Goal: Task Accomplishment & Management: Use online tool/utility

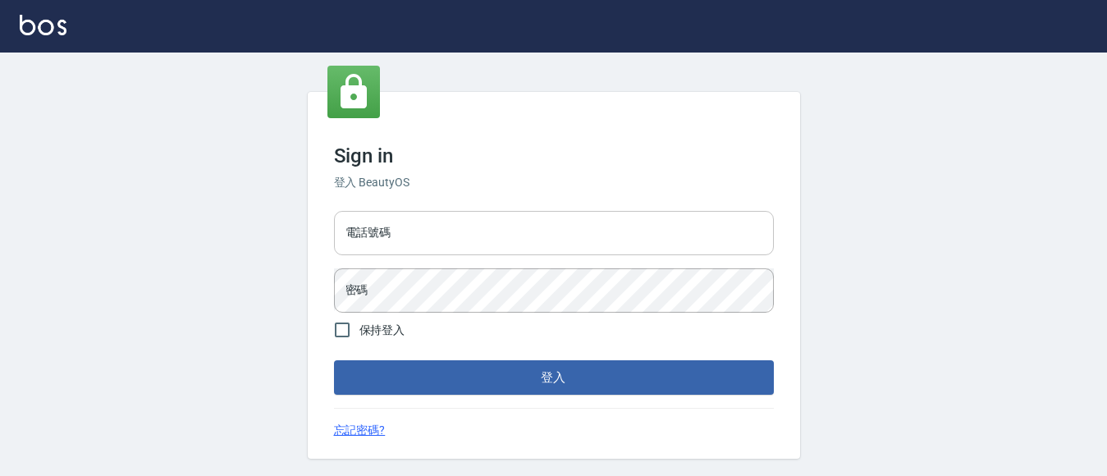
click at [465, 220] on input "電話號碼" at bounding box center [554, 233] width 440 height 44
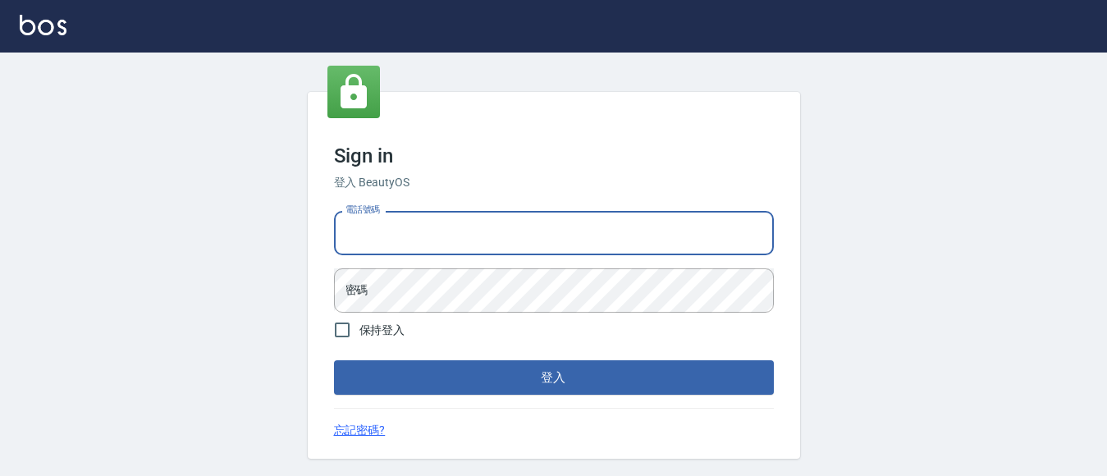
click at [468, 237] on input "電話號碼" at bounding box center [554, 233] width 440 height 44
type input "7320483"
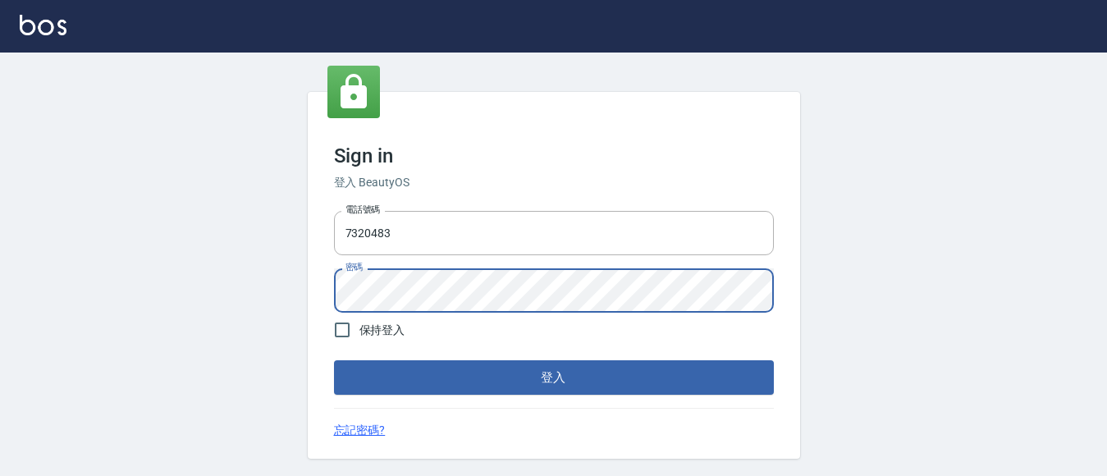
click at [334, 360] on button "登入" at bounding box center [554, 377] width 440 height 34
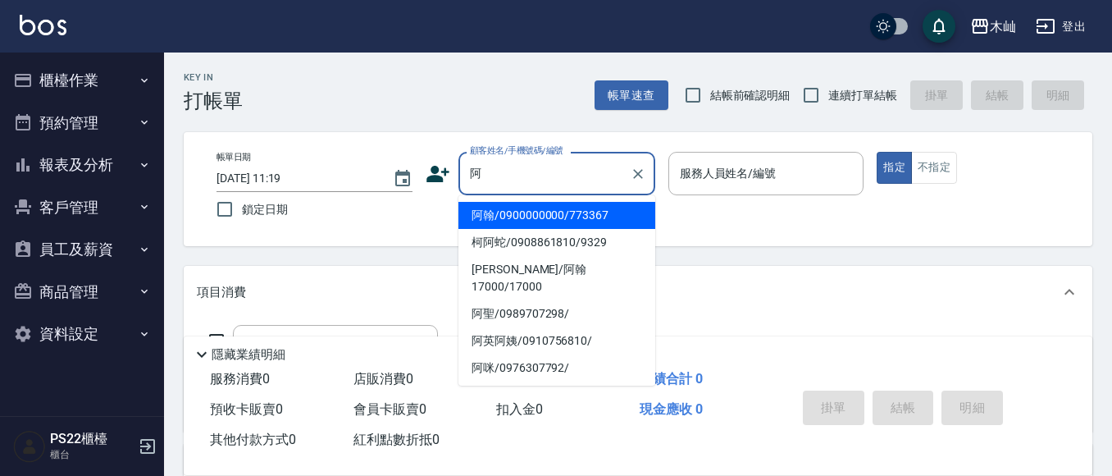
click at [510, 224] on li "阿翰/0900000000/773367" at bounding box center [557, 215] width 197 height 27
type input "阿翰/0900000000/773367"
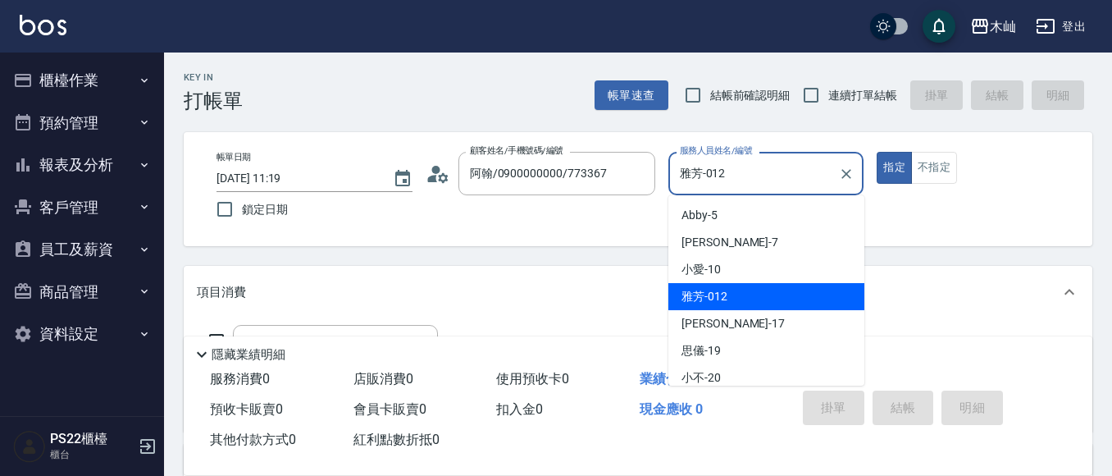
click at [716, 183] on input "雅芳-012" at bounding box center [754, 173] width 157 height 29
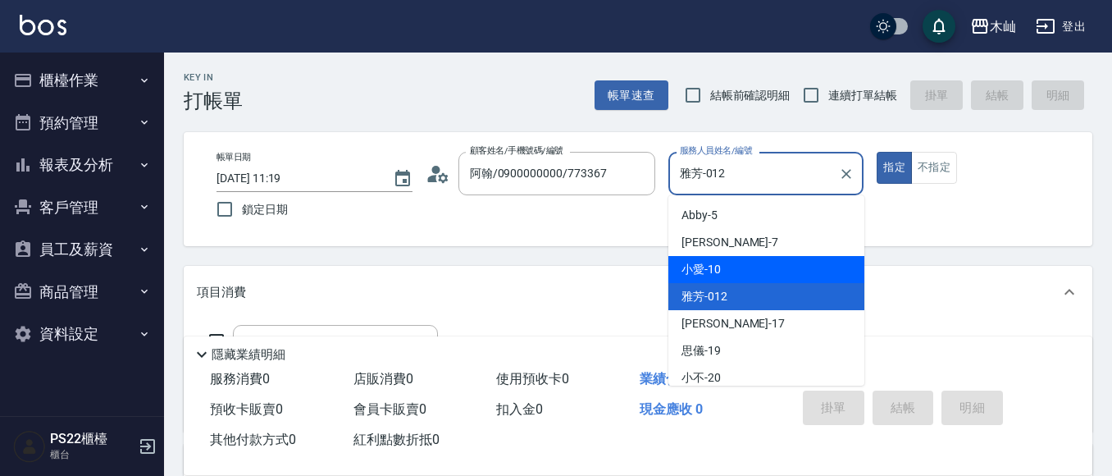
click at [714, 262] on span "小愛 -10" at bounding box center [701, 269] width 39 height 17
type input "小愛-10"
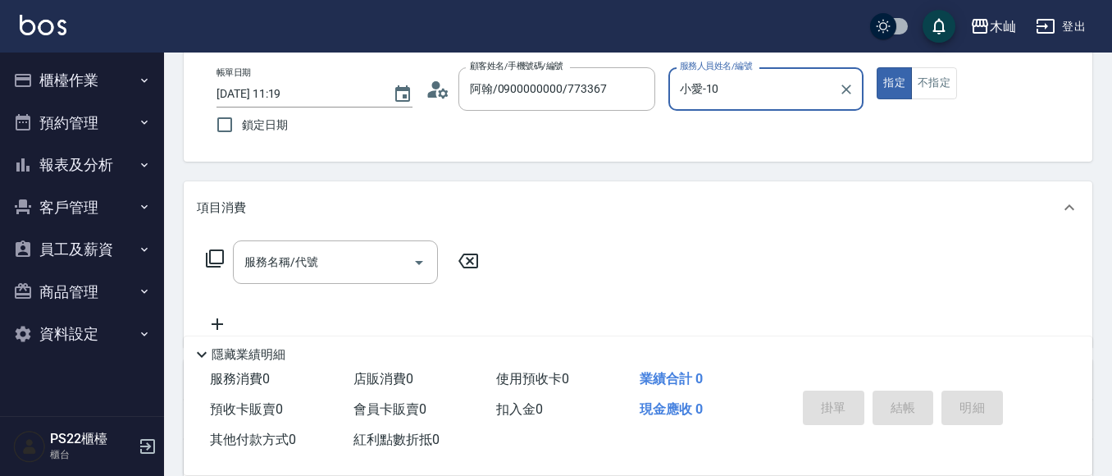
scroll to position [164, 0]
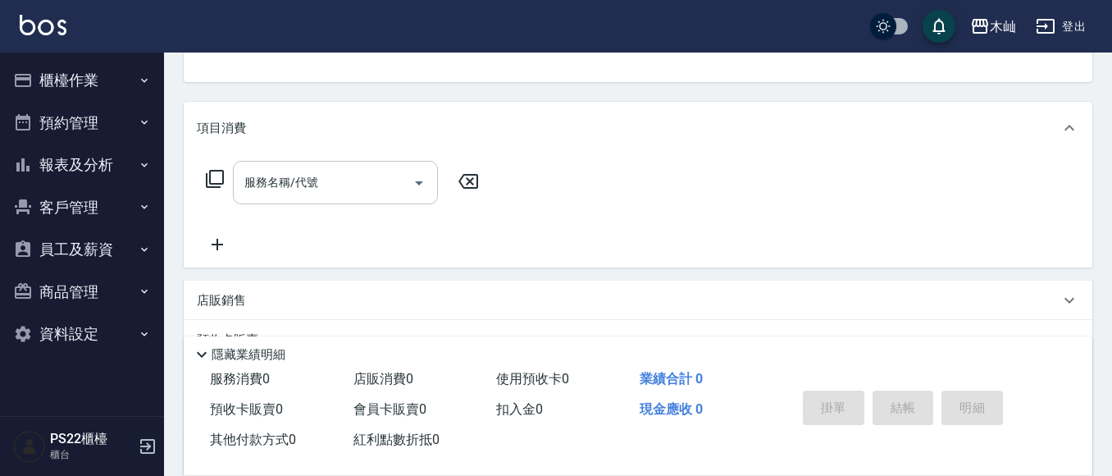
click at [326, 197] on div "服務名稱/代號" at bounding box center [335, 182] width 205 height 43
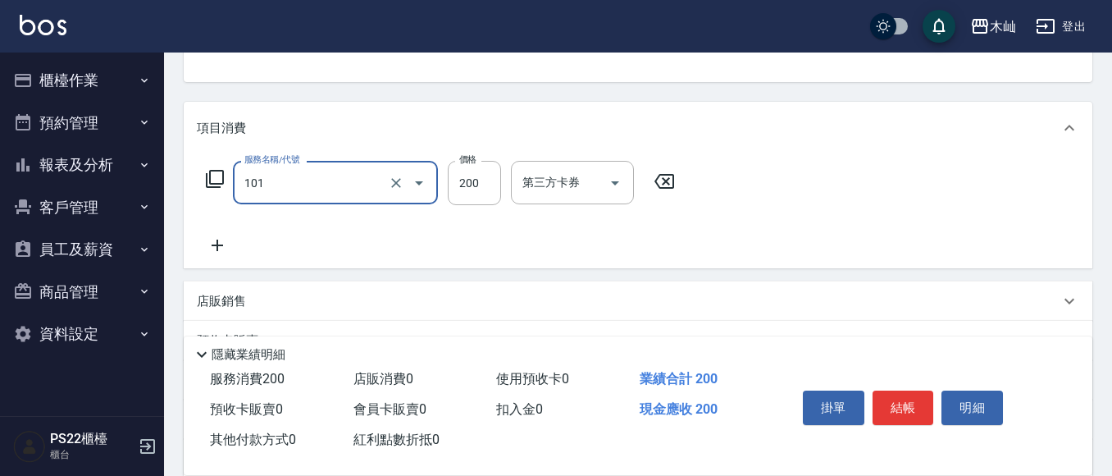
type input "洗髮(101)"
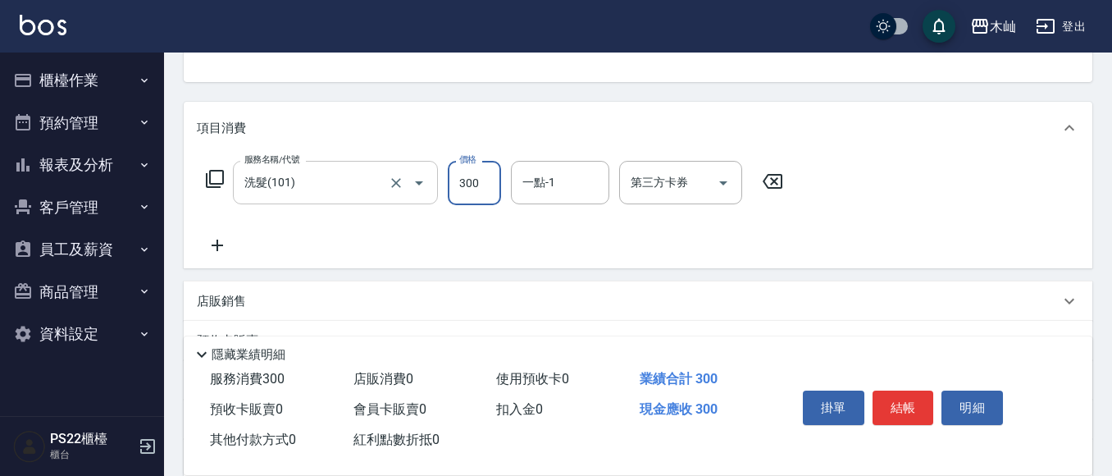
type input "300"
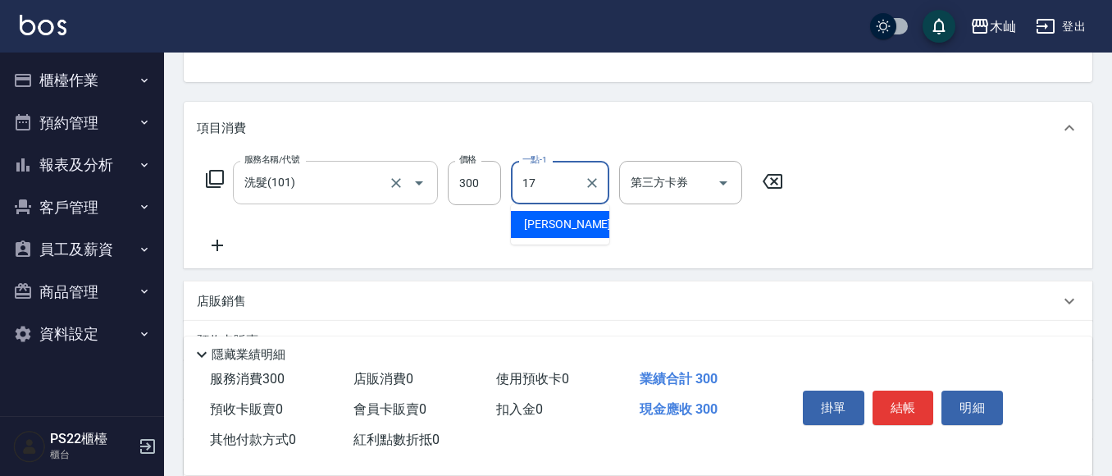
type input "[PERSON_NAME]-17"
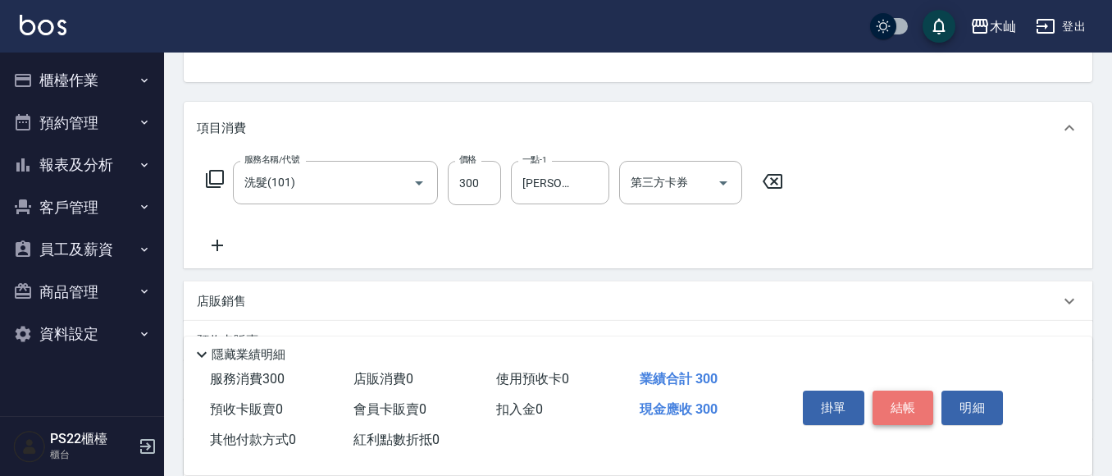
click at [894, 390] on button "結帳" at bounding box center [904, 407] width 62 height 34
